Goal: Transaction & Acquisition: Book appointment/travel/reservation

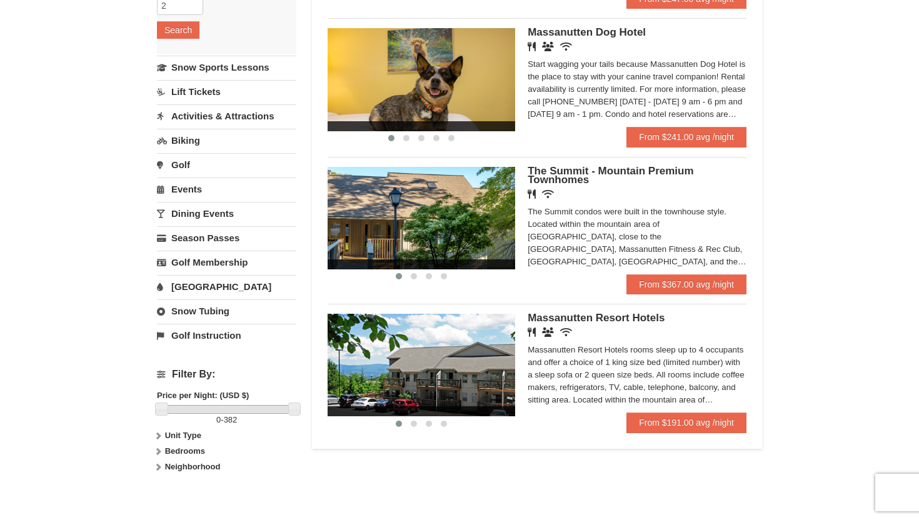
scroll to position [243, 0]
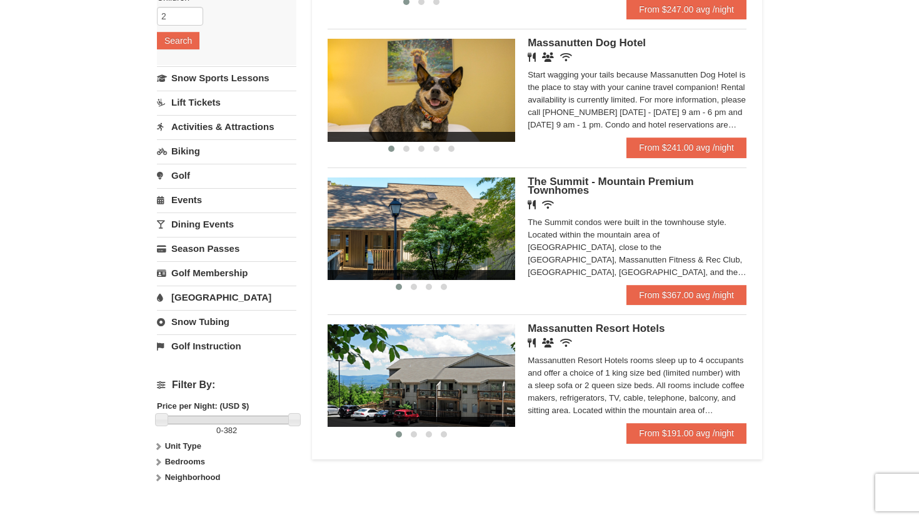
click at [217, 326] on link "Snow Tubing" at bounding box center [226, 321] width 139 height 23
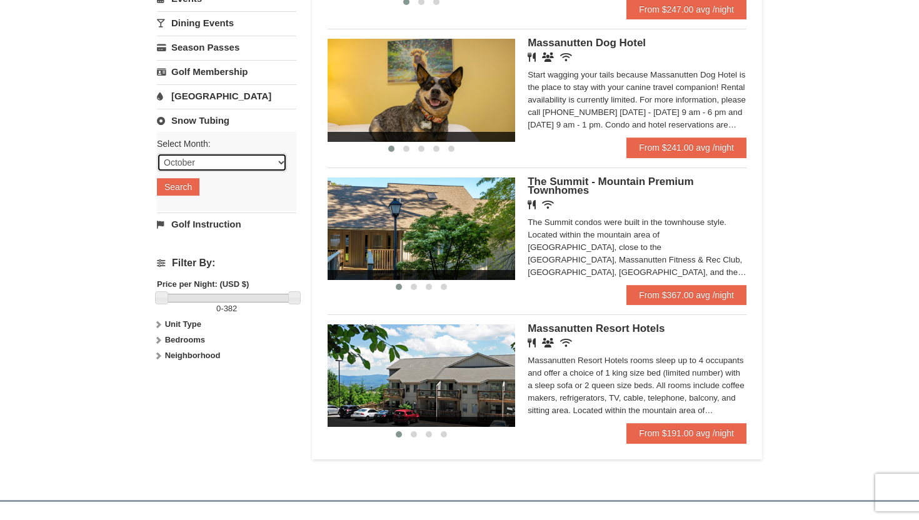
click at [246, 163] on select "October November December January February March April May June July August Sep…" at bounding box center [222, 162] width 130 height 19
select select "12"
click at [157, 153] on select "October November December January February March April May June July August Sep…" at bounding box center [222, 162] width 130 height 19
click at [195, 187] on button "Search" at bounding box center [178, 187] width 43 height 18
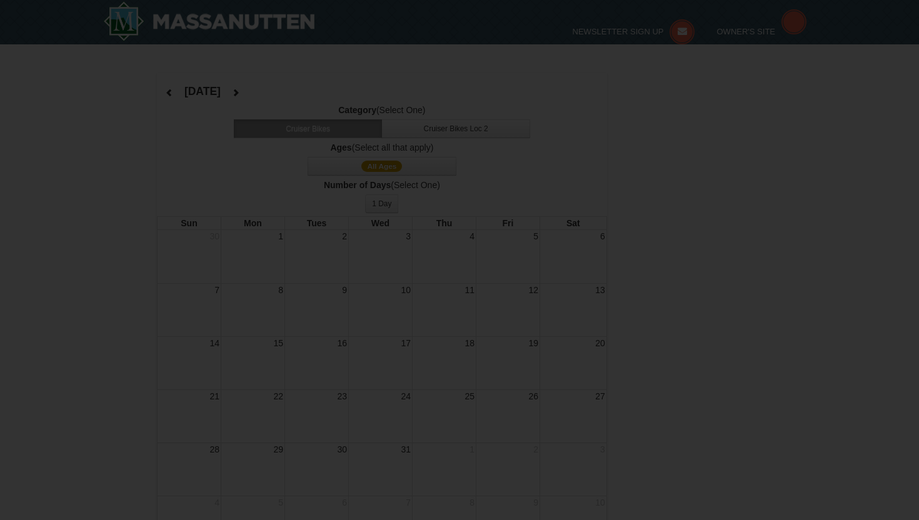
select select "12"
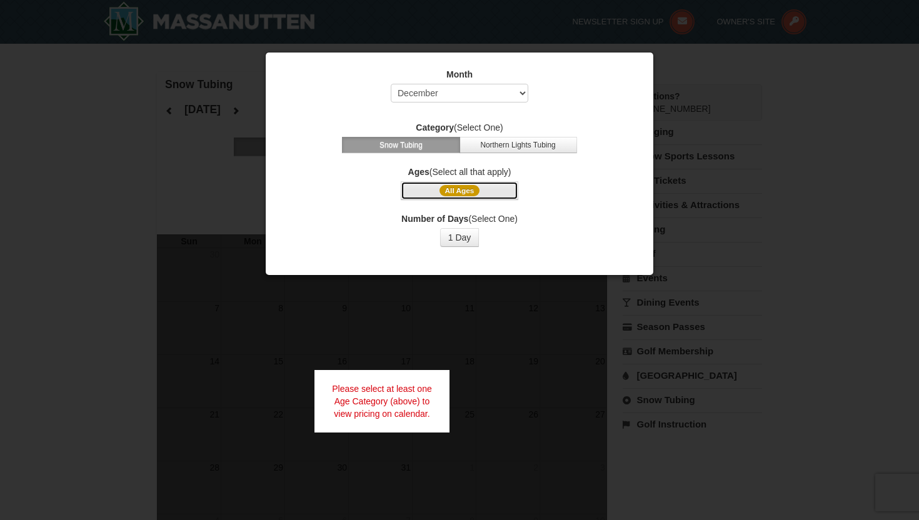
click at [472, 192] on span "All Ages" at bounding box center [460, 190] width 41 height 11
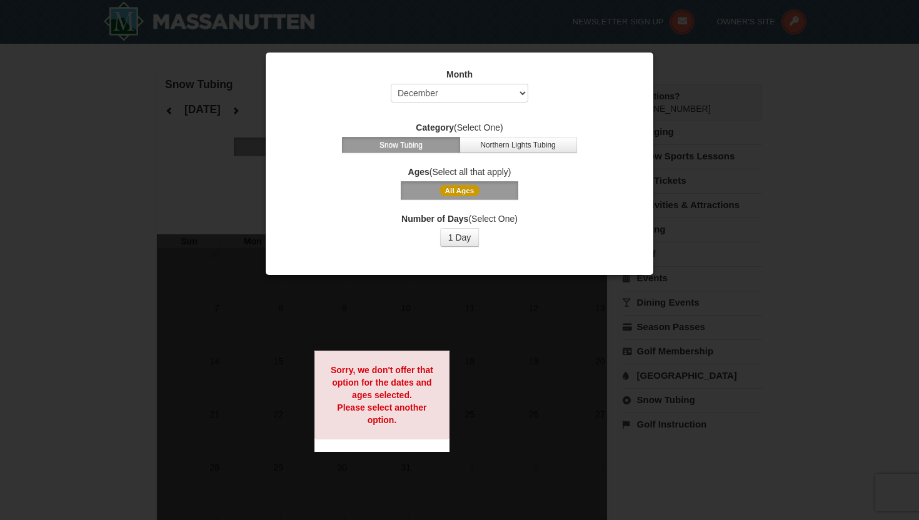
click at [472, 192] on span "All Ages" at bounding box center [460, 190] width 41 height 11
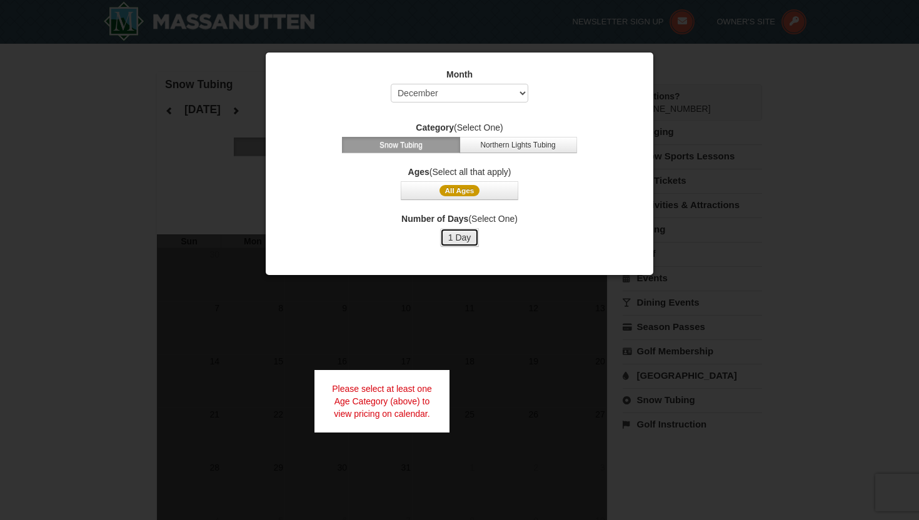
click at [464, 238] on button "1 Day" at bounding box center [459, 237] width 39 height 19
click at [480, 189] on button "All Ages" at bounding box center [460, 190] width 118 height 19
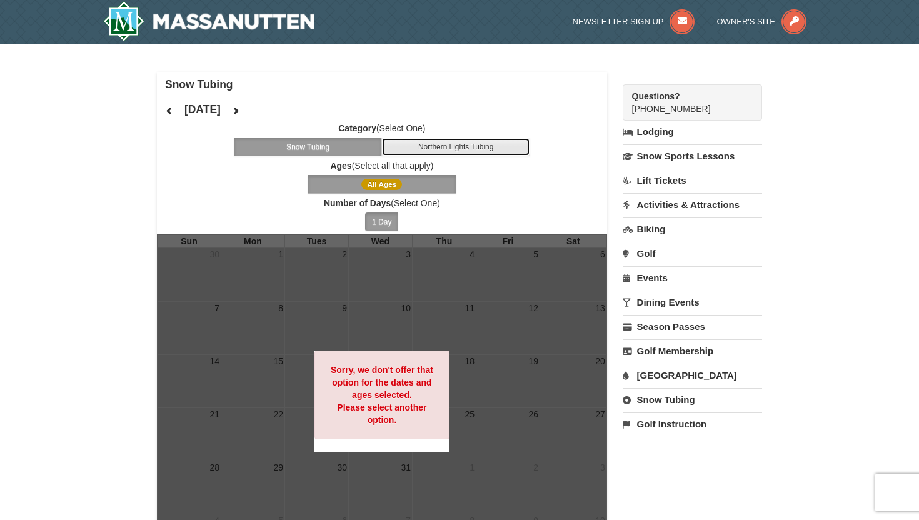
click at [473, 151] on button "Northern Lights Tubing" at bounding box center [455, 147] width 149 height 19
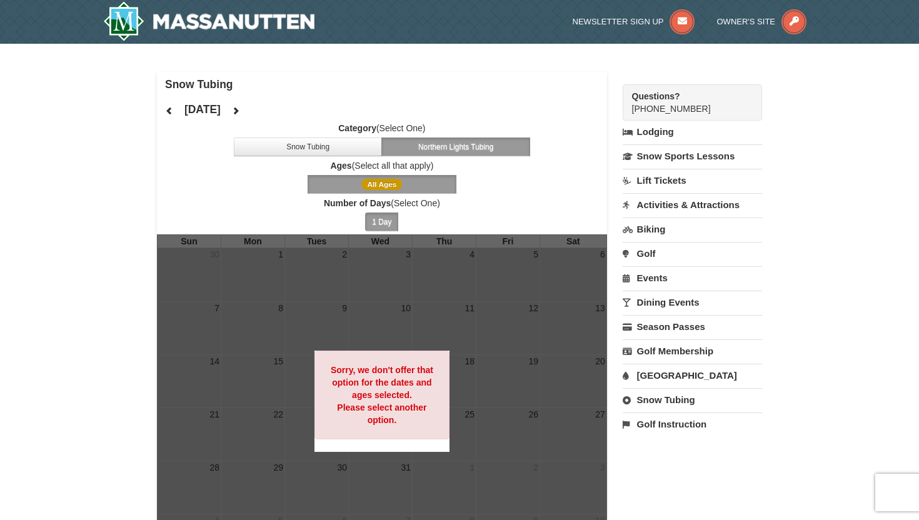
click at [669, 400] on link "Snow Tubing" at bounding box center [692, 399] width 139 height 23
click at [651, 471] on button "Search" at bounding box center [644, 467] width 43 height 18
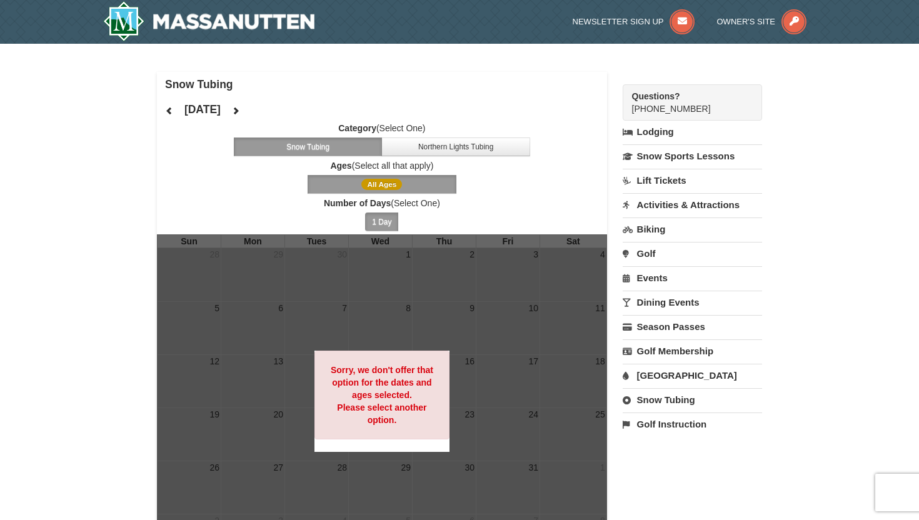
click at [675, 406] on link "Snow Tubing" at bounding box center [692, 399] width 139 height 23
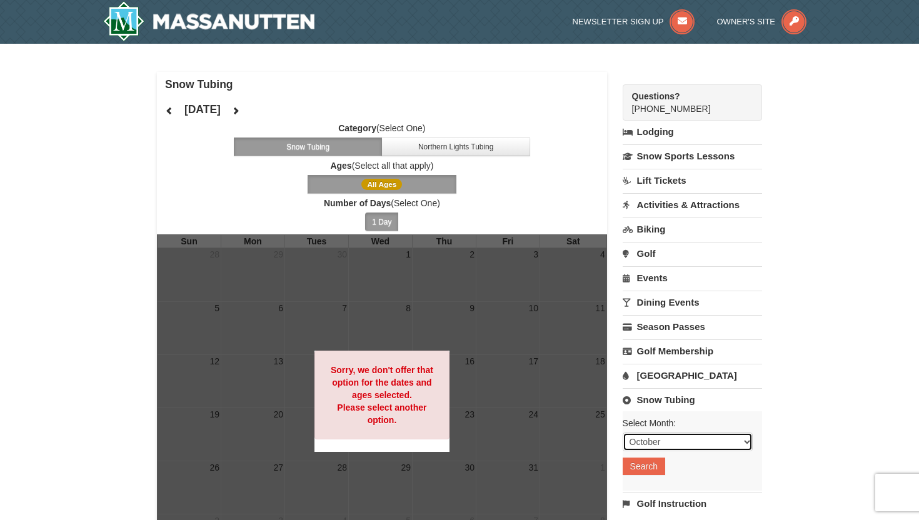
click at [678, 437] on select "October November December January February March April May June July August Sep…" at bounding box center [688, 442] width 130 height 19
select select "1"
click at [623, 433] on select "October November December January February March April May June July August Sep…" at bounding box center [688, 442] width 130 height 19
click at [650, 468] on button "Search" at bounding box center [644, 467] width 43 height 18
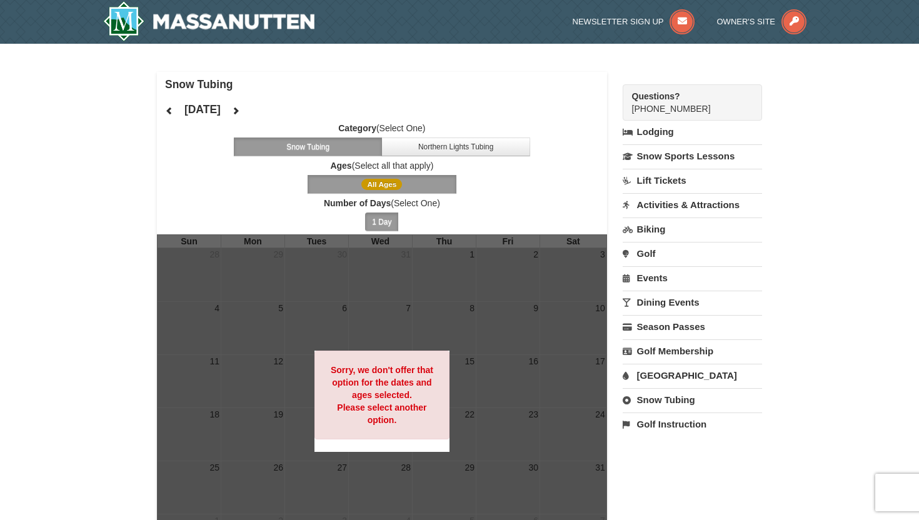
click at [685, 406] on link "Snow Tubing" at bounding box center [692, 399] width 139 height 23
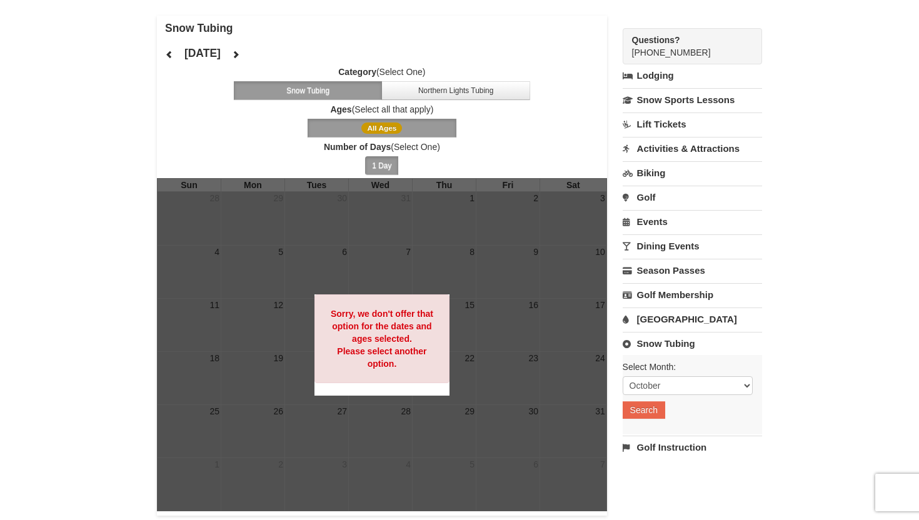
scroll to position [71, 0]
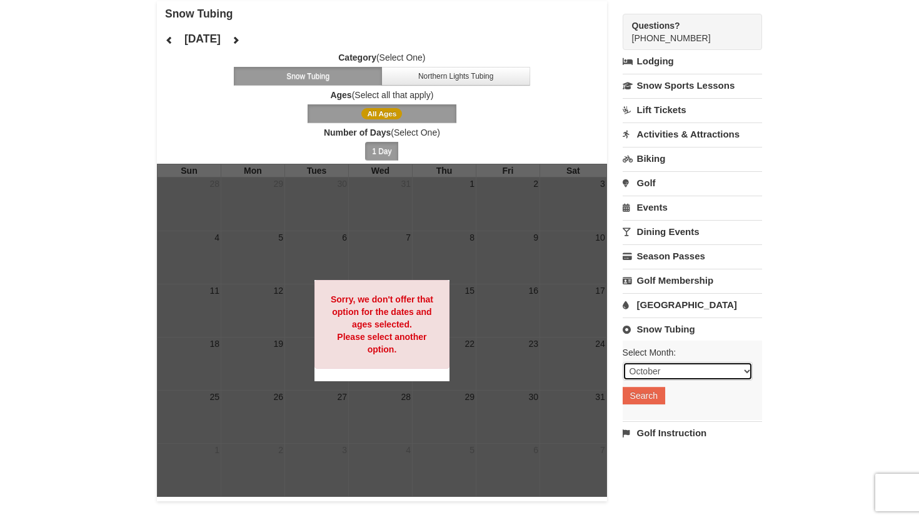
click at [708, 370] on select "October November December January February March April May June July August Sep…" at bounding box center [688, 371] width 130 height 19
select select "2"
click at [623, 362] on select "October November December January February March April May June July August Sep…" at bounding box center [688, 371] width 130 height 19
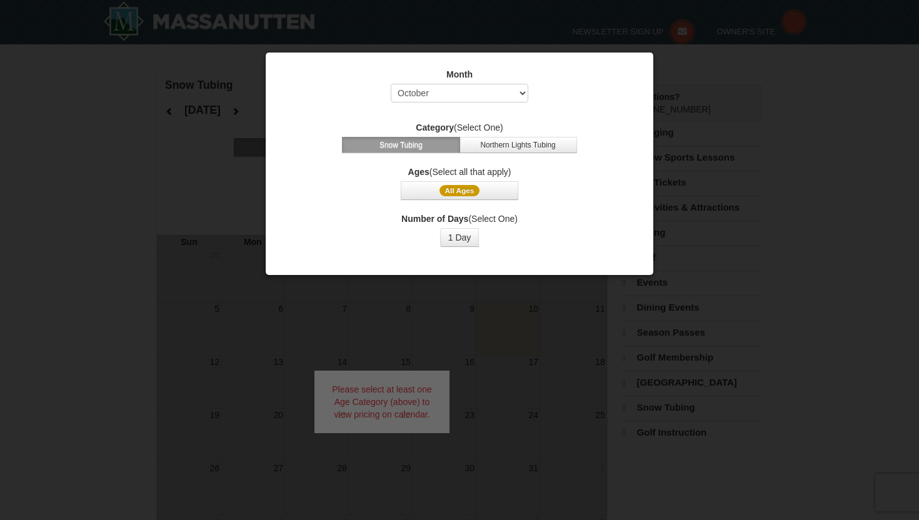
select select "10"
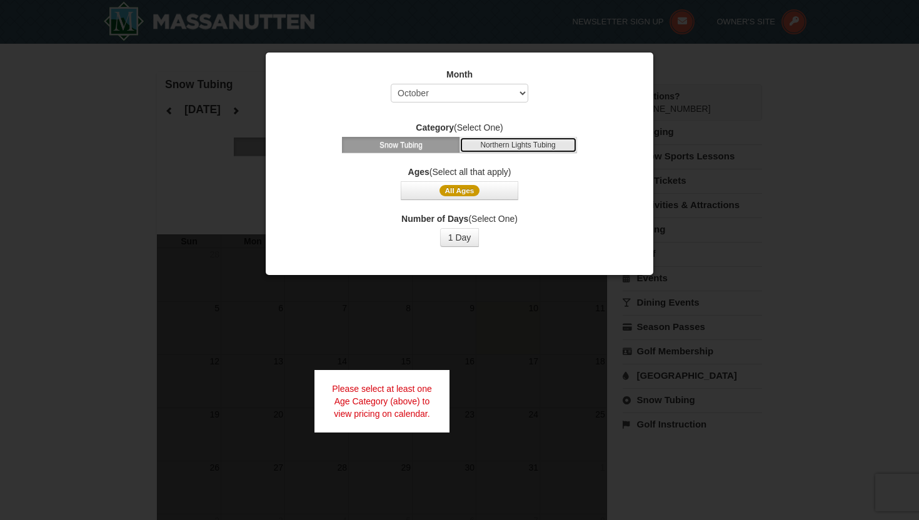
click at [526, 149] on button "Northern Lights Tubing" at bounding box center [519, 145] width 118 height 16
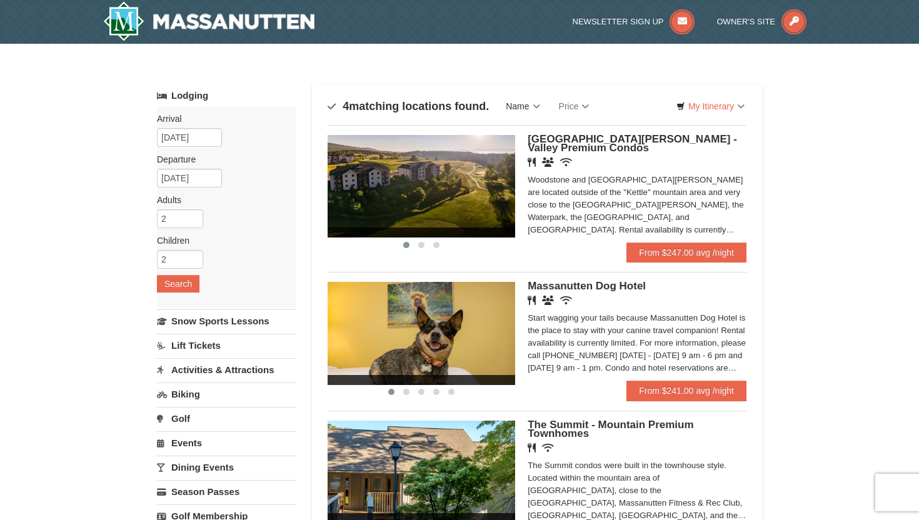
click at [538, 107] on link "Name" at bounding box center [522, 106] width 53 height 25
click at [841, 196] on div "× Categories Map List Filter My Itinerary Questions? 1-540-289-9441 Lodging Arr…" at bounding box center [459, 412] width 919 height 737
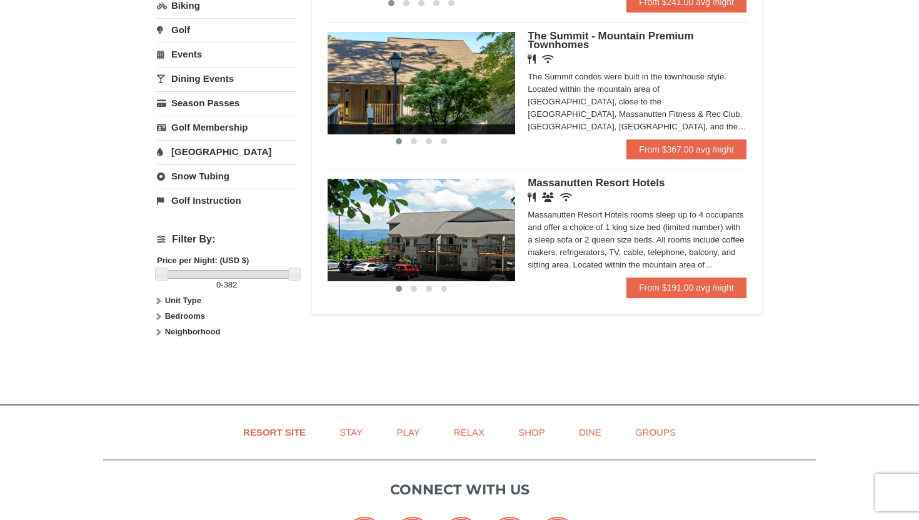
scroll to position [455, 0]
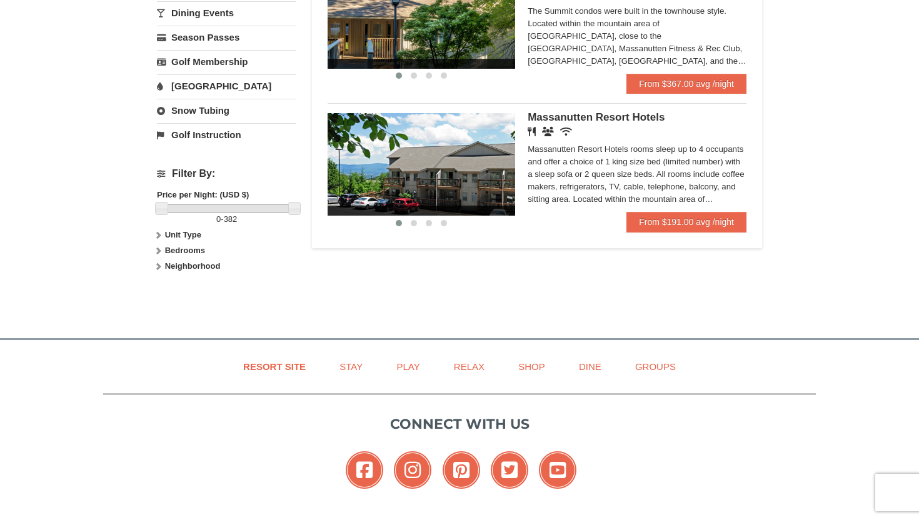
click at [692, 202] on div "Massanutten Resort Hotels rooms sleep up to 4 occupants and offer a choice of 1…" at bounding box center [637, 174] width 219 height 63
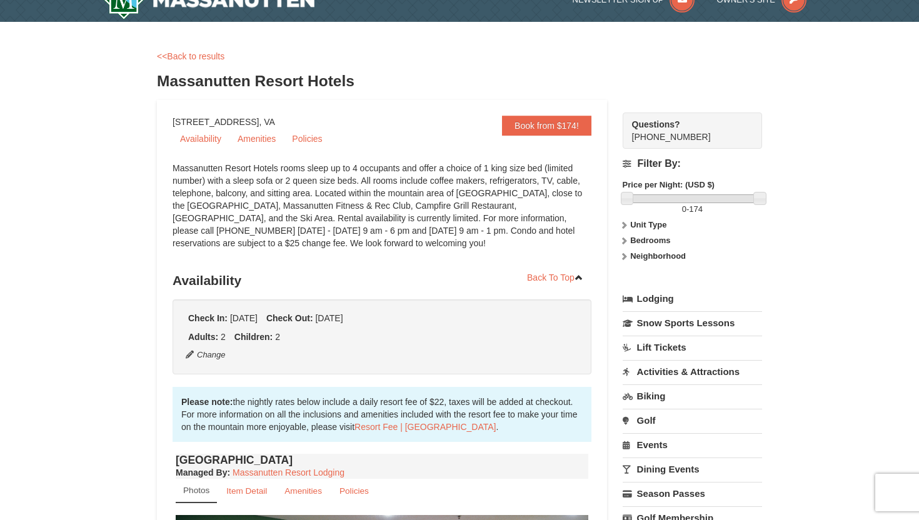
scroll to position [14, 0]
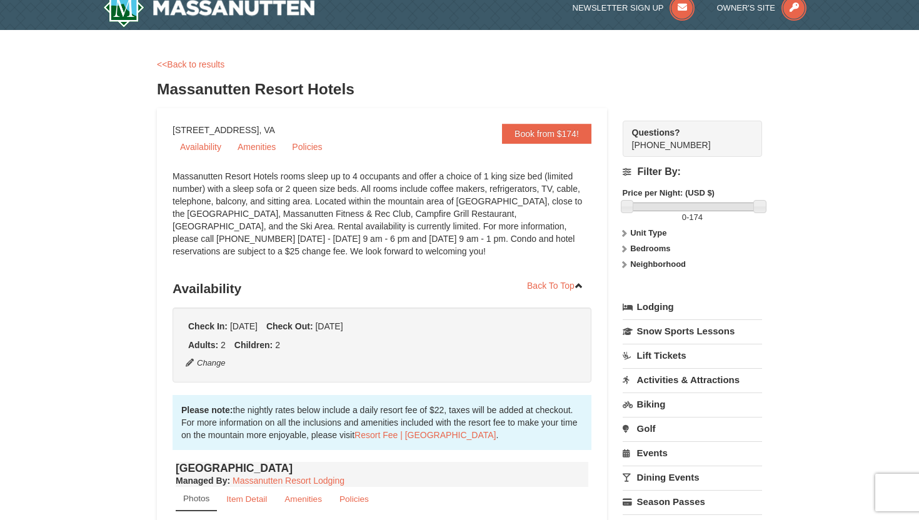
drag, startPoint x: 316, startPoint y: 202, endPoint x: 549, endPoint y: 247, distance: 237.5
click at [549, 247] on div "Massanutten Resort Hotels rooms sleep up to 4 occupants and offer a choice of 1…" at bounding box center [382, 220] width 419 height 100
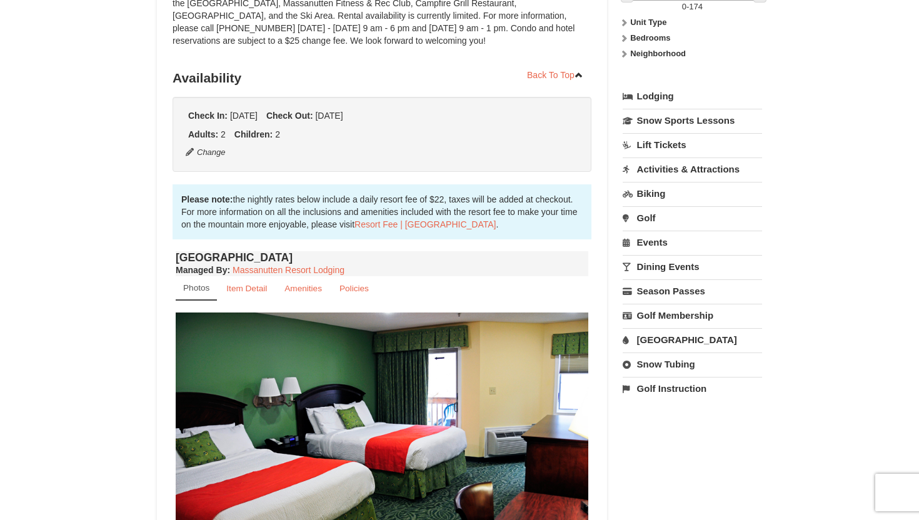
scroll to position [0, 0]
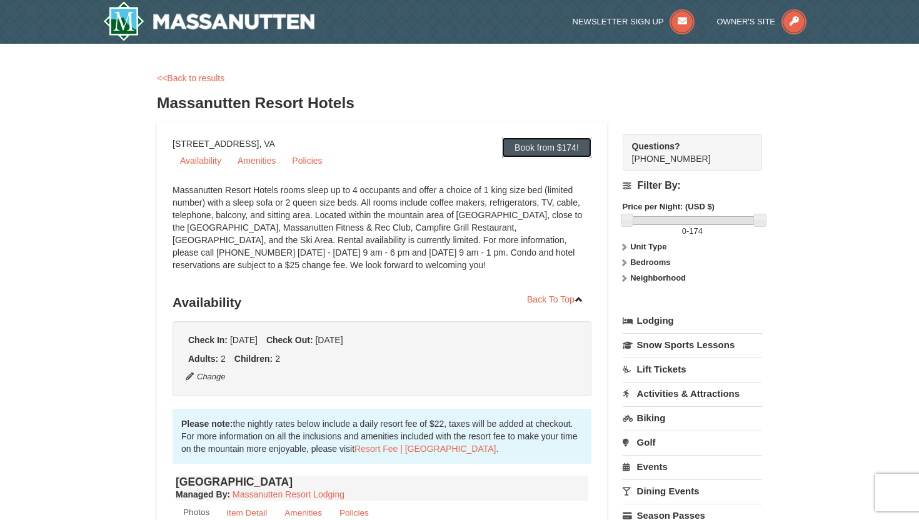
click at [543, 147] on link "Book from $174!" at bounding box center [546, 148] width 89 height 20
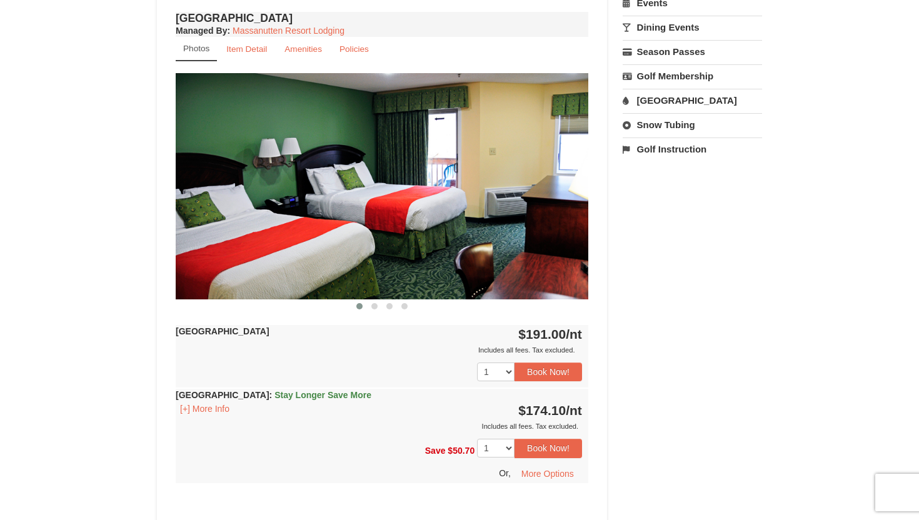
scroll to position [465, 0]
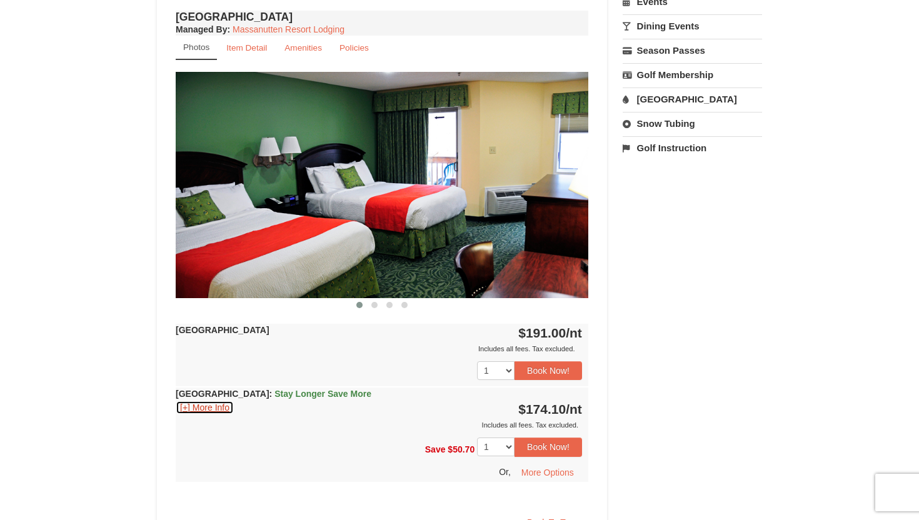
click at [215, 408] on button "[+] More Info" at bounding box center [205, 408] width 58 height 14
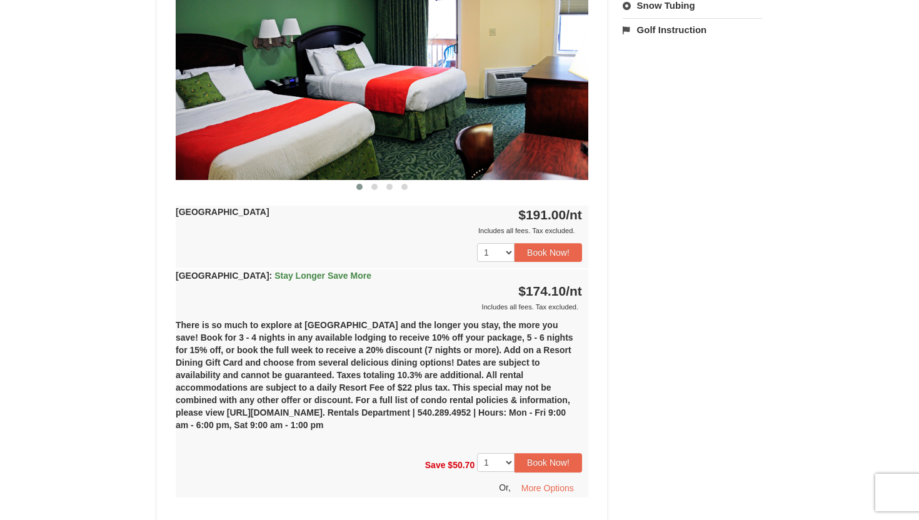
scroll to position [584, 0]
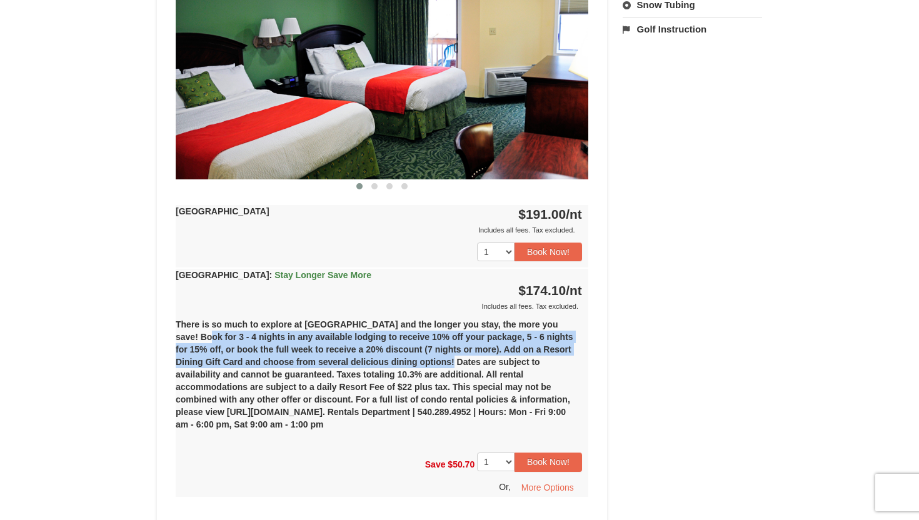
drag, startPoint x: 178, startPoint y: 335, endPoint x: 448, endPoint y: 360, distance: 271.3
click at [448, 360] on div "There is so much to explore at Massanutten Resort and the longer you stay, the …" at bounding box center [382, 380] width 413 height 134
click at [487, 132] on img at bounding box center [382, 66] width 413 height 226
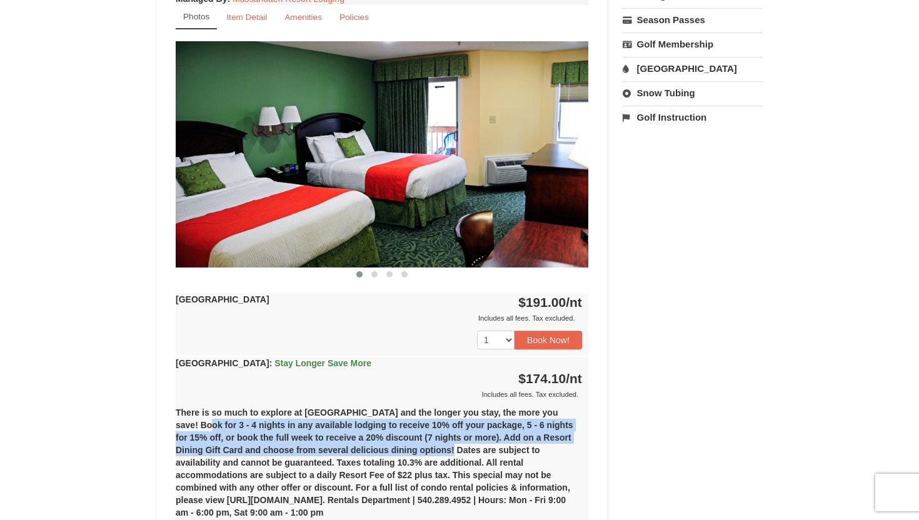
scroll to position [465, 0]
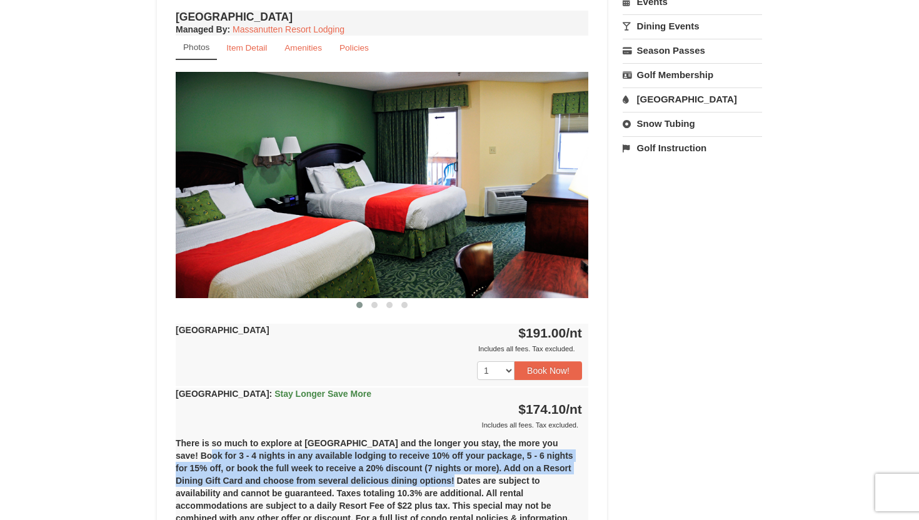
click at [357, 193] on img at bounding box center [382, 185] width 413 height 226
click at [258, 52] on small "Item Detail" at bounding box center [246, 47] width 41 height 9
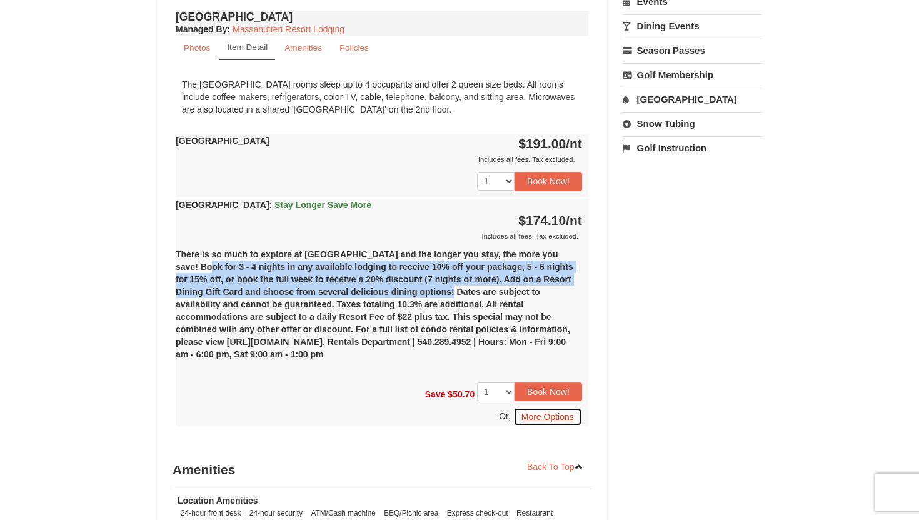
click at [549, 415] on button "More Options" at bounding box center [547, 417] width 69 height 19
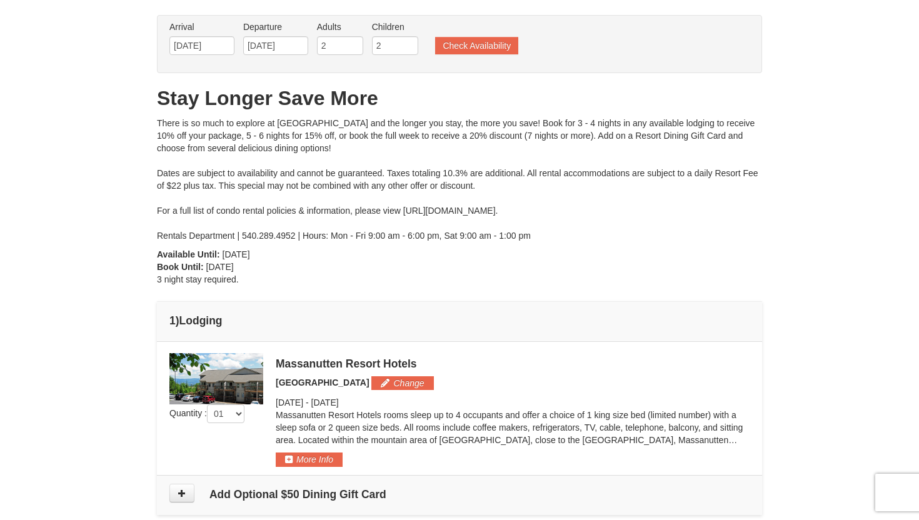
scroll to position [56, 0]
click at [202, 47] on input "12/22/2025" at bounding box center [201, 46] width 65 height 19
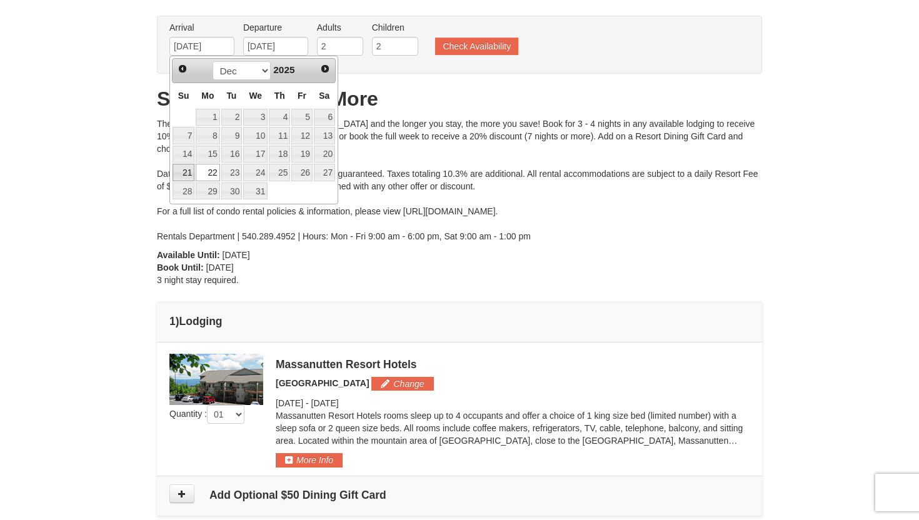
click at [187, 173] on link "21" at bounding box center [184, 173] width 22 height 18
type input "[DATE]"
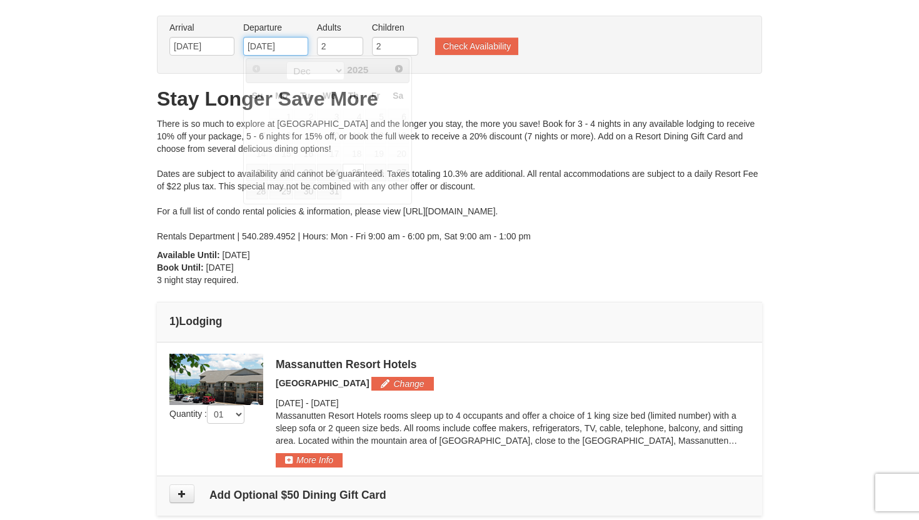
click at [256, 51] on input "12/25/2025" at bounding box center [275, 46] width 65 height 19
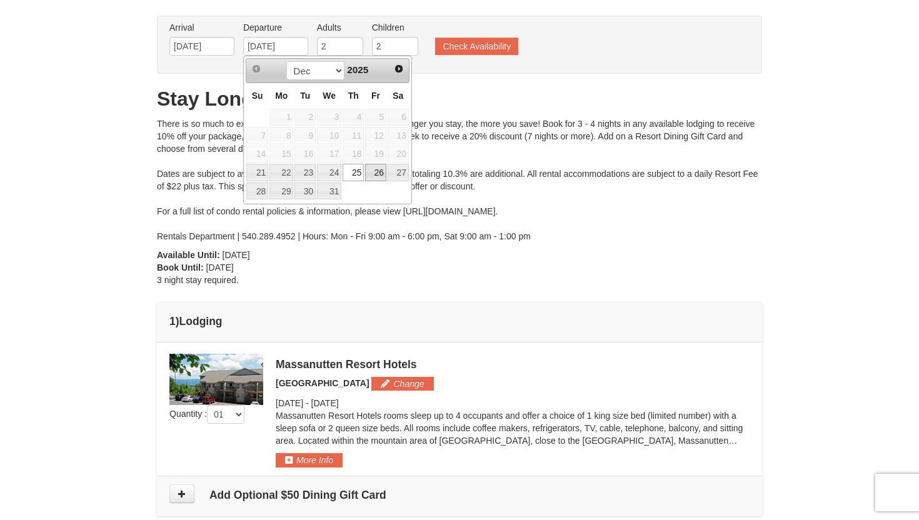
click at [376, 175] on link "26" at bounding box center [375, 173] width 21 height 18
type input "[DATE]"
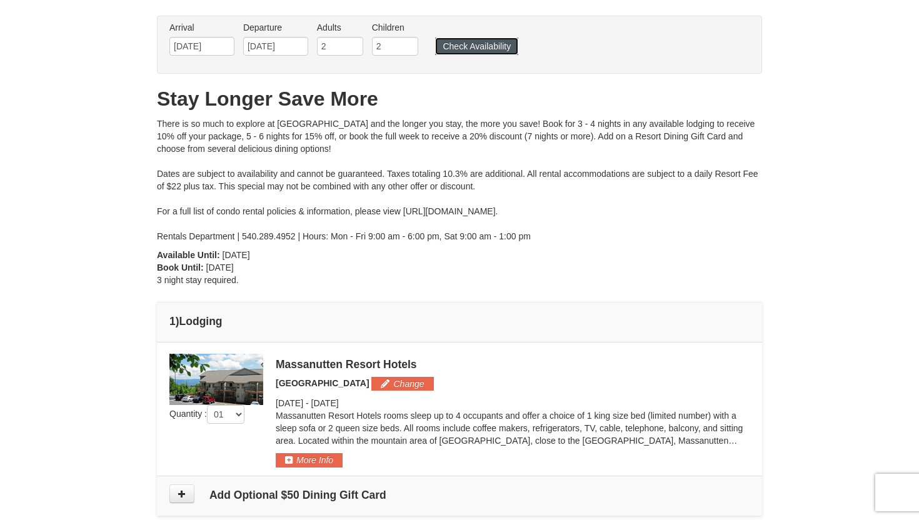
click at [472, 50] on button "Check Availability" at bounding box center [476, 47] width 83 height 18
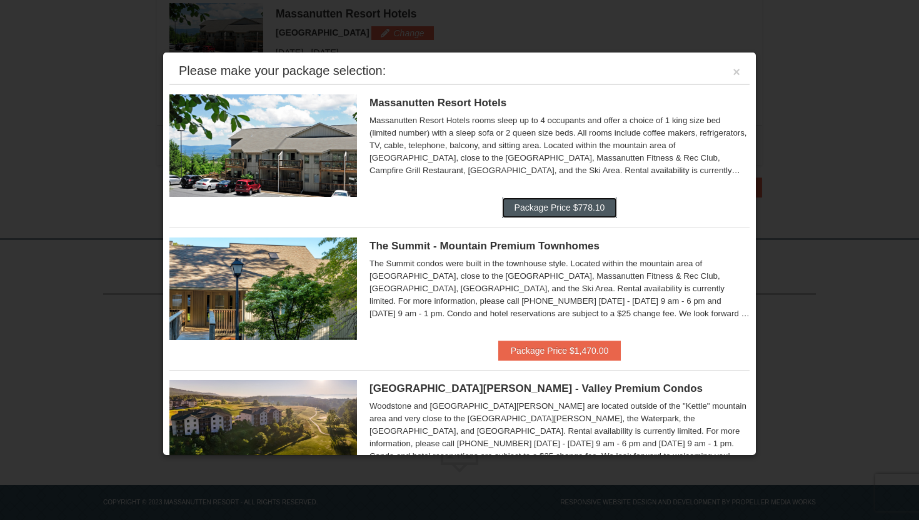
click at [563, 208] on button "Package Price $778.10" at bounding box center [560, 208] width 116 height 20
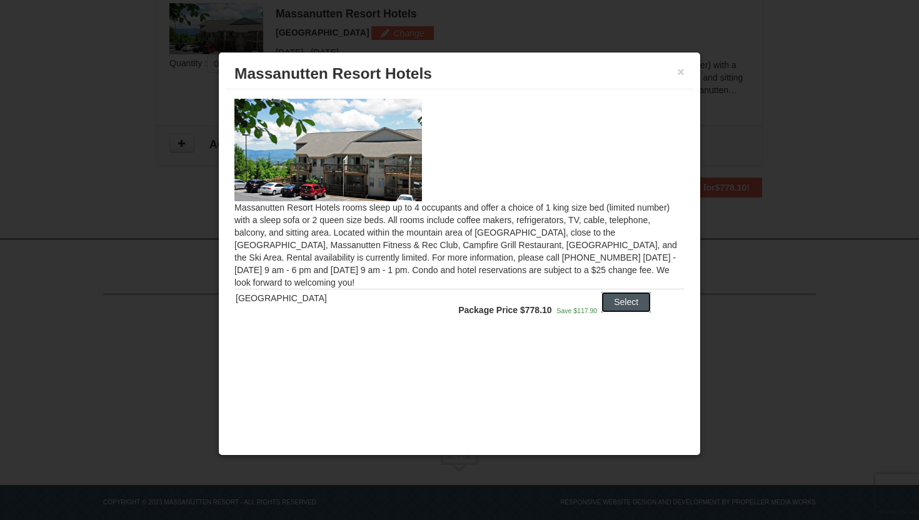
click at [630, 303] on button "Select" at bounding box center [625, 302] width 49 height 20
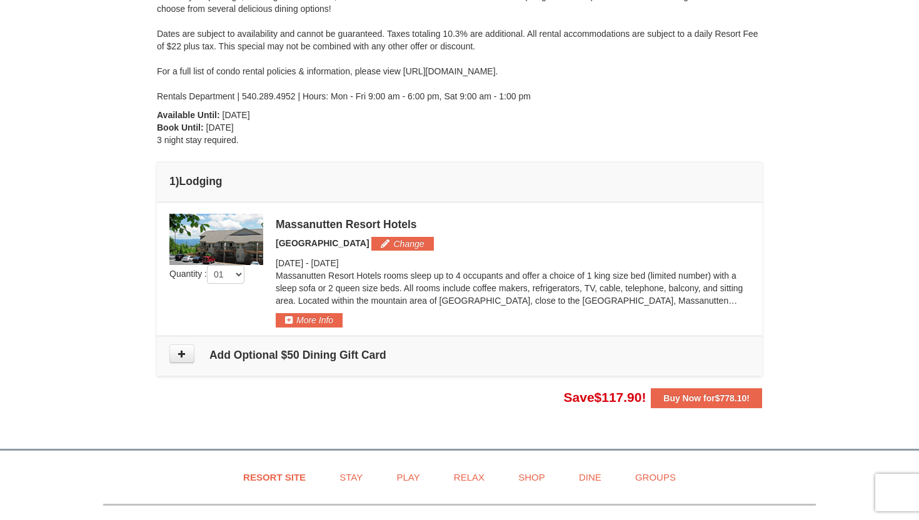
scroll to position [197, 0]
click at [189, 351] on button at bounding box center [181, 353] width 25 height 19
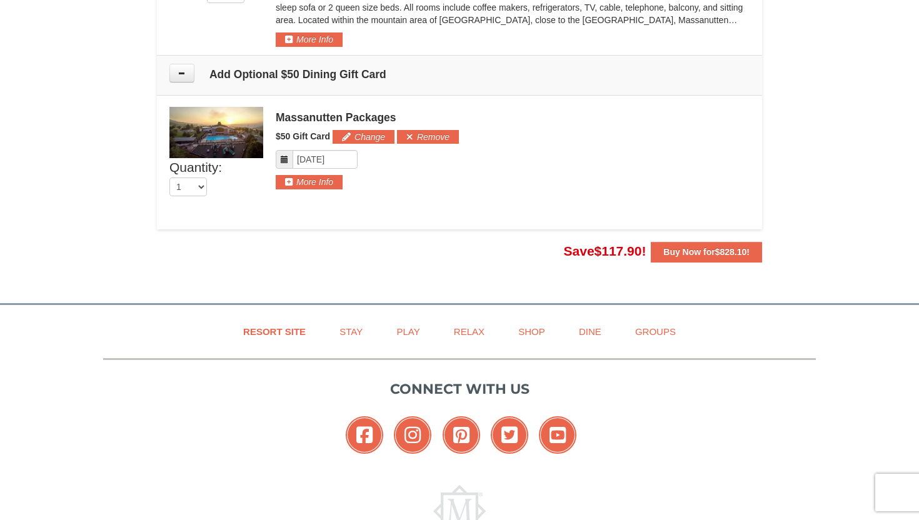
scroll to position [474, 0]
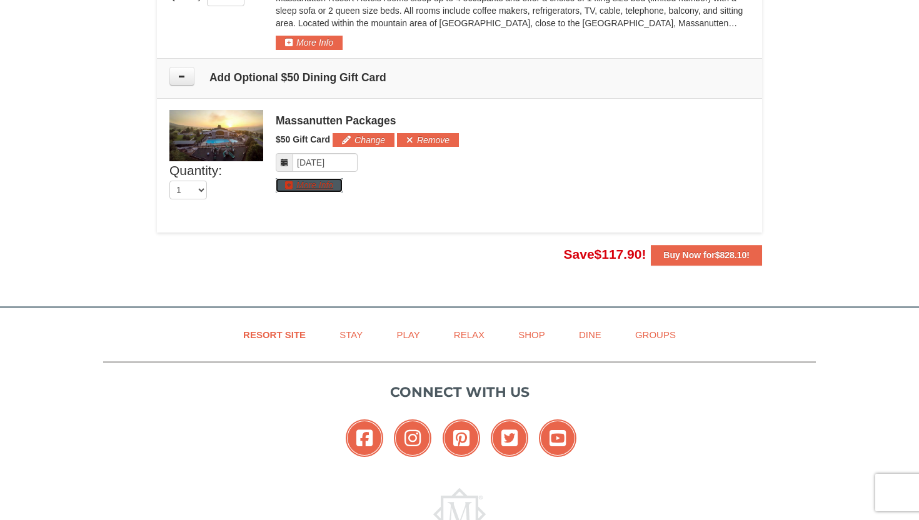
click at [299, 182] on button "More Info" at bounding box center [309, 185] width 67 height 14
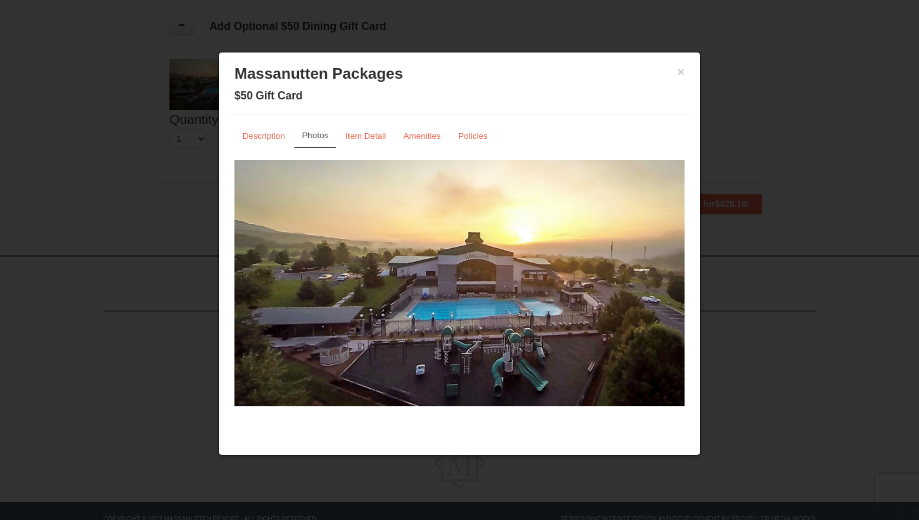
scroll to position [509, 0]
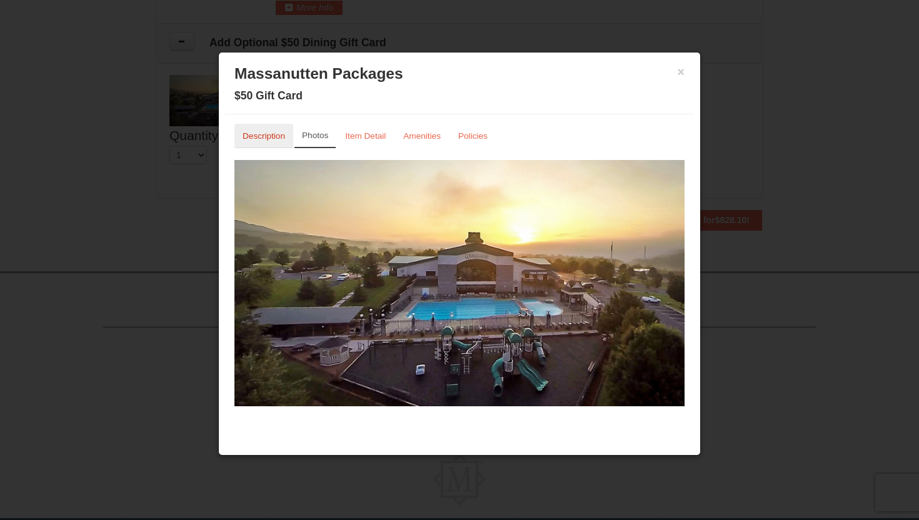
click at [274, 133] on small "Description" at bounding box center [264, 135] width 43 height 9
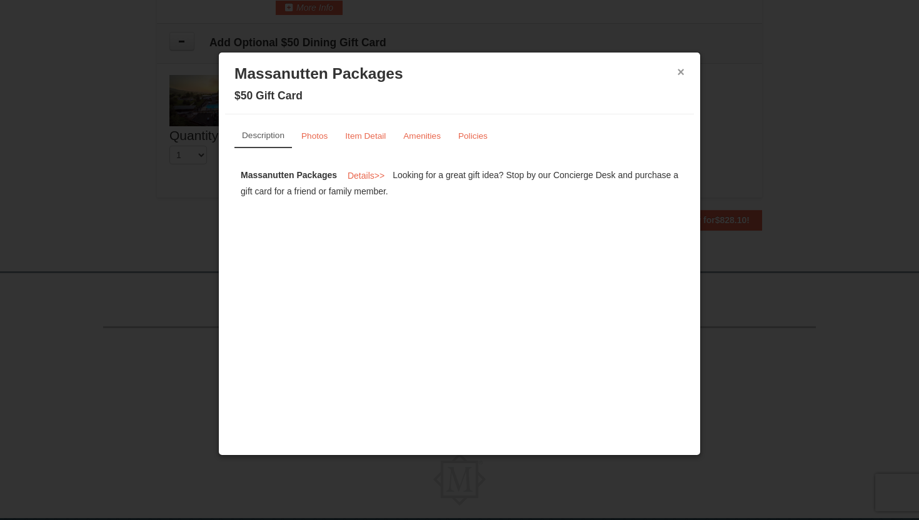
click at [683, 73] on button "×" at bounding box center [681, 72] width 8 height 13
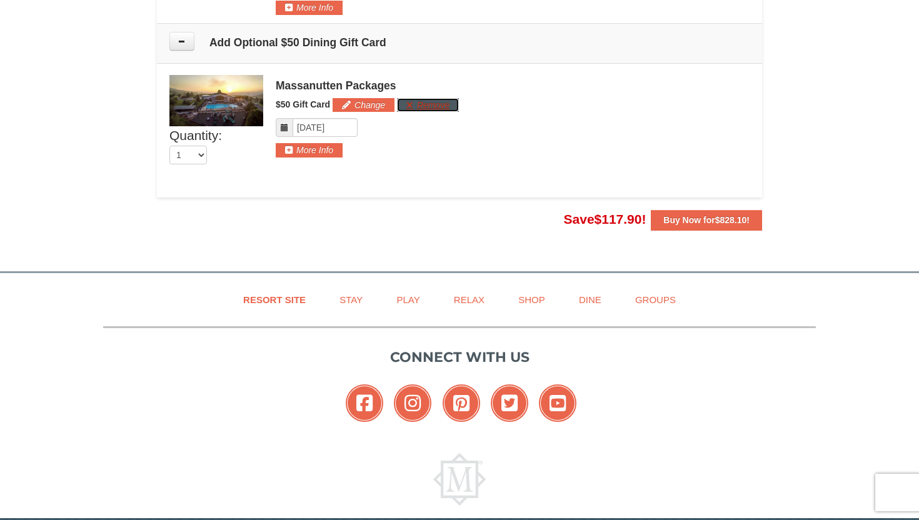
click at [425, 109] on button "Remove" at bounding box center [428, 105] width 62 height 14
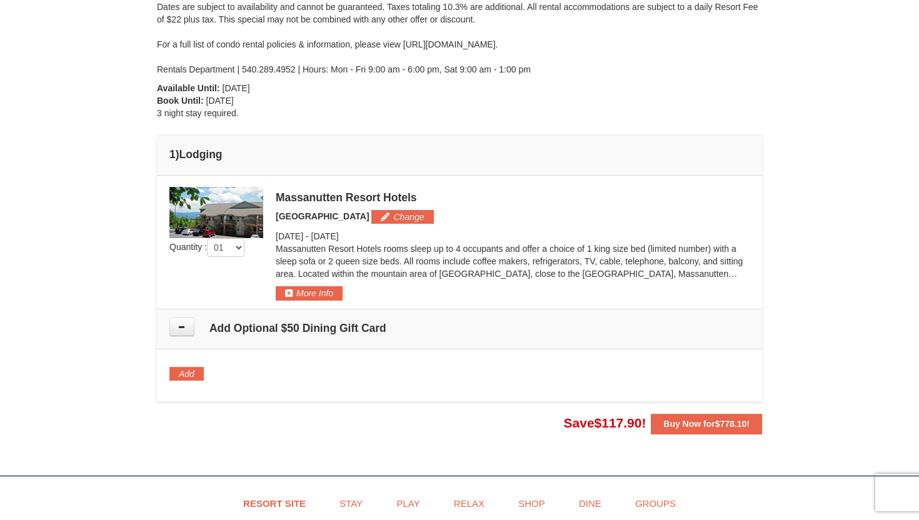
scroll to position [244, 0]
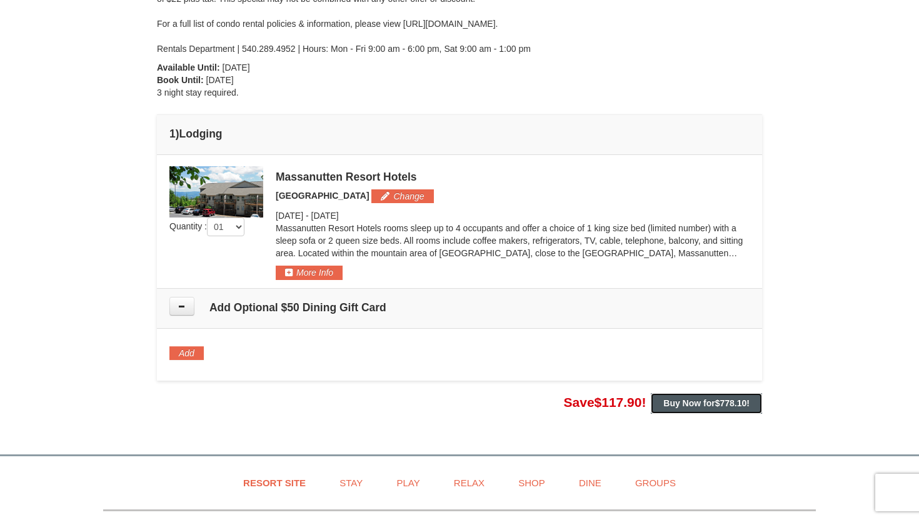
click at [725, 405] on span "$778.10" at bounding box center [731, 403] width 32 height 10
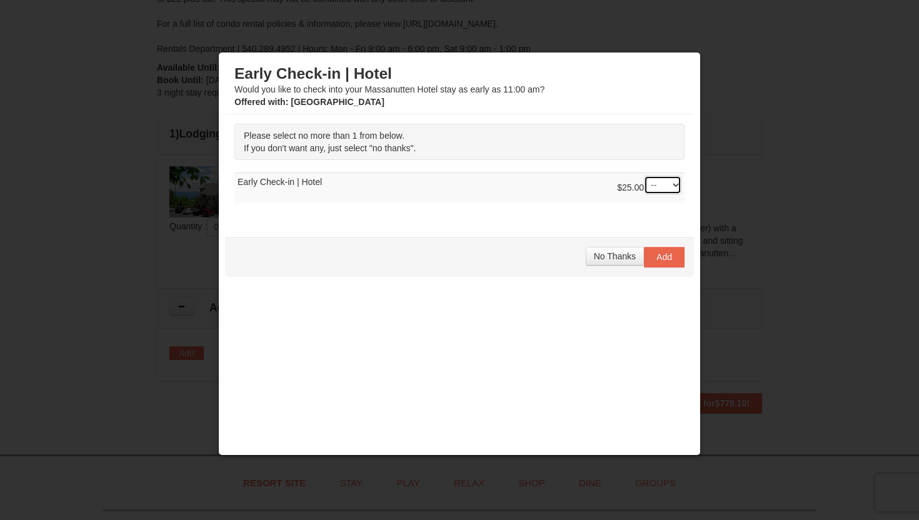
click at [677, 183] on select "-- 01" at bounding box center [663, 185] width 38 height 19
select select "1"
click at [644, 176] on select "-- 01" at bounding box center [663, 185] width 38 height 19
click at [665, 259] on span "Add" at bounding box center [665, 257] width 16 height 10
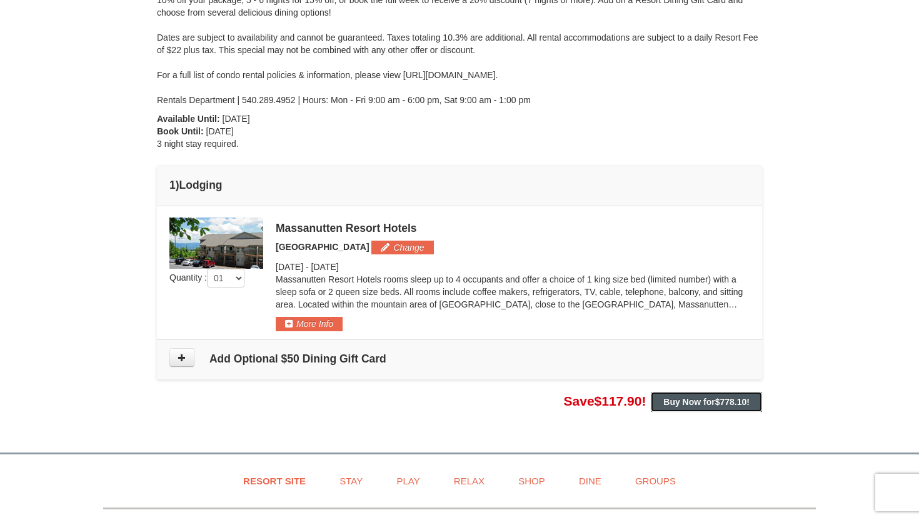
click at [687, 403] on strong "Buy Now for $778.10 !" at bounding box center [706, 402] width 86 height 10
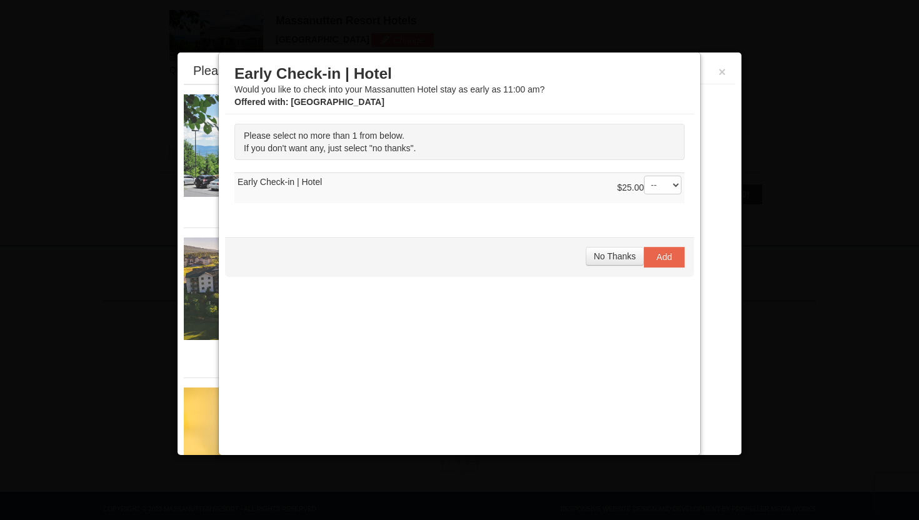
scroll to position [410, 0]
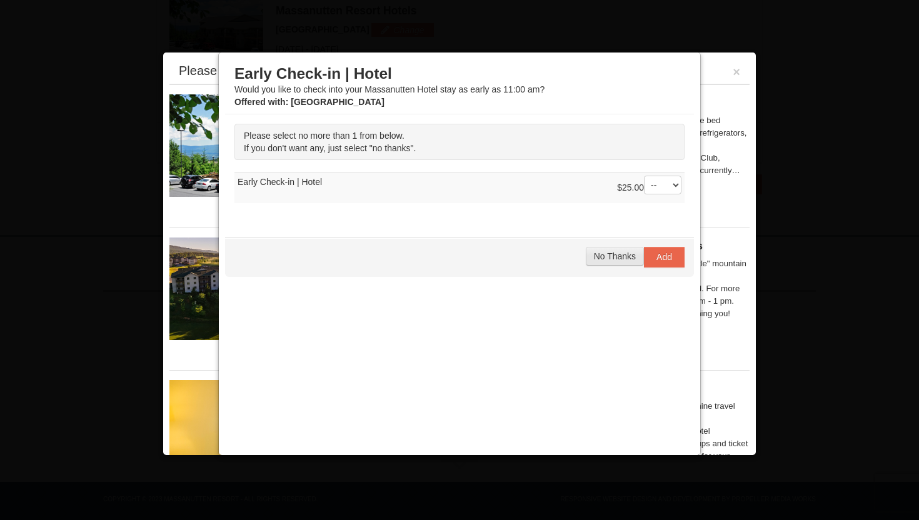
click at [623, 256] on span "No Thanks" at bounding box center [615, 256] width 42 height 10
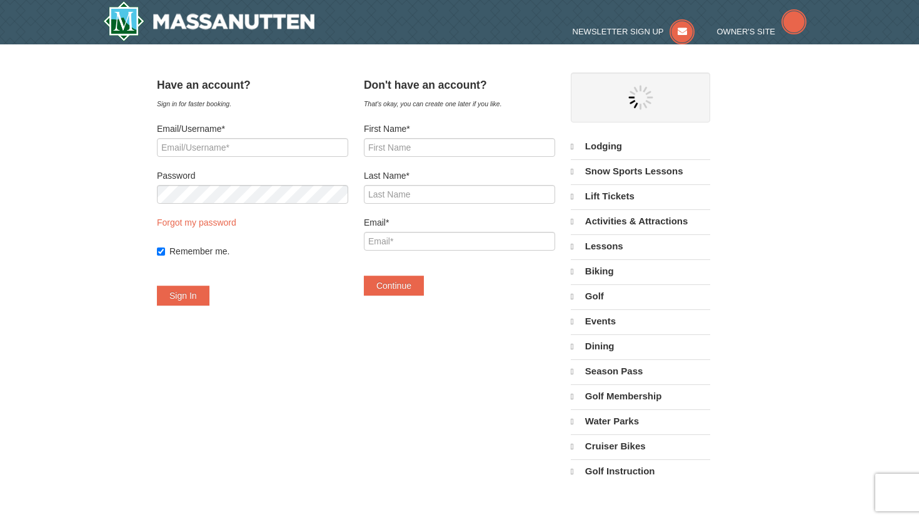
select select "10"
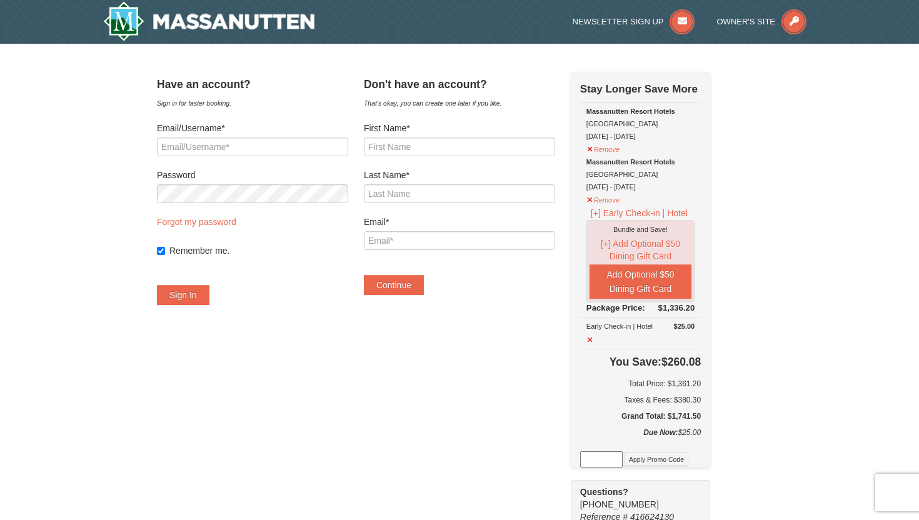
click at [806, 287] on div "× Have an account? Sign in for faster booking. Email/Username* Password Forgot …" at bounding box center [459, 464] width 919 height 841
click at [429, 147] on input "First Name*" at bounding box center [459, 147] width 191 height 19
type input "Maria Jose"
type input "Lopez"
type input "[EMAIL_ADDRESS][DOMAIN_NAME]"
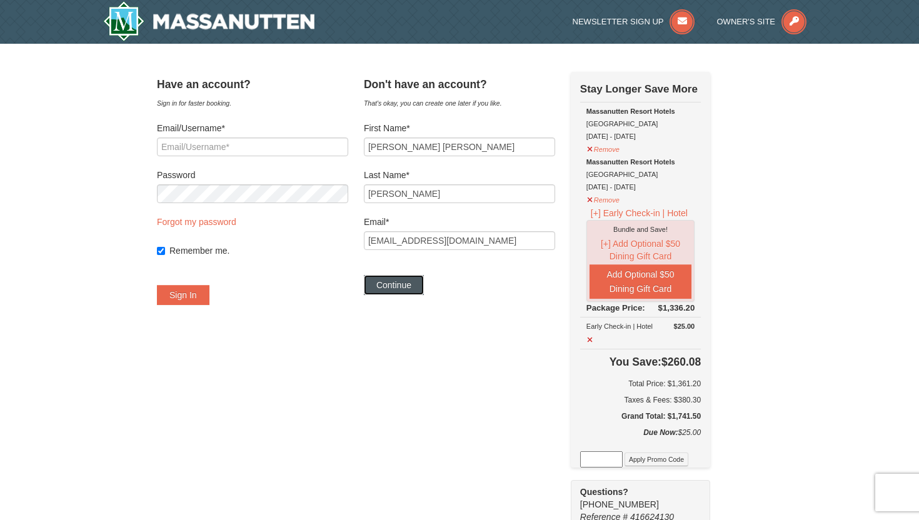
click at [424, 289] on button "Continue" at bounding box center [394, 285] width 60 height 20
